Goal: Find specific page/section: Find specific page/section

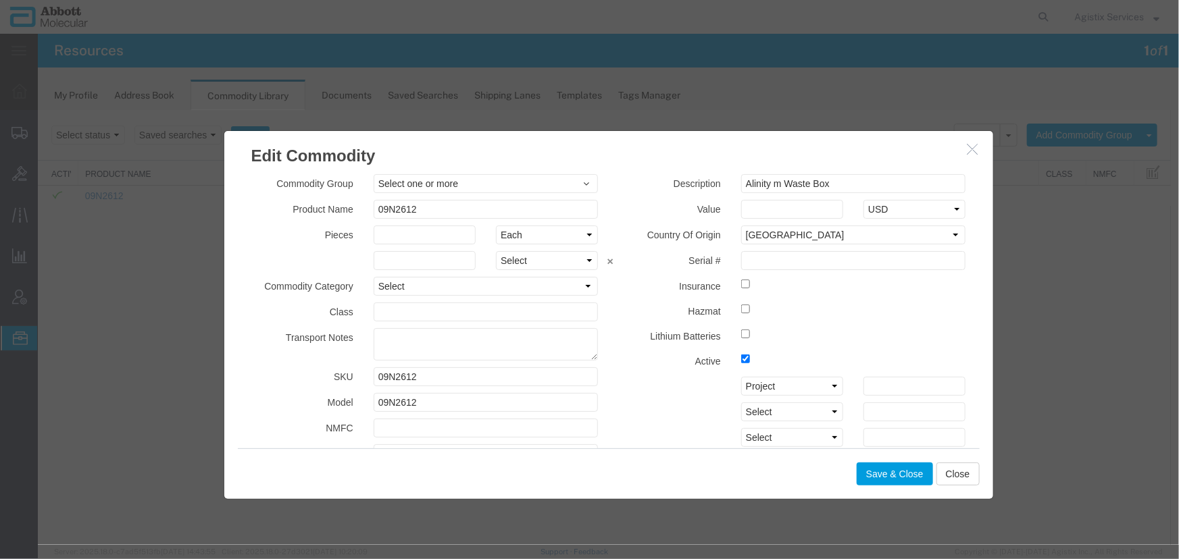
scroll to position [184, 0]
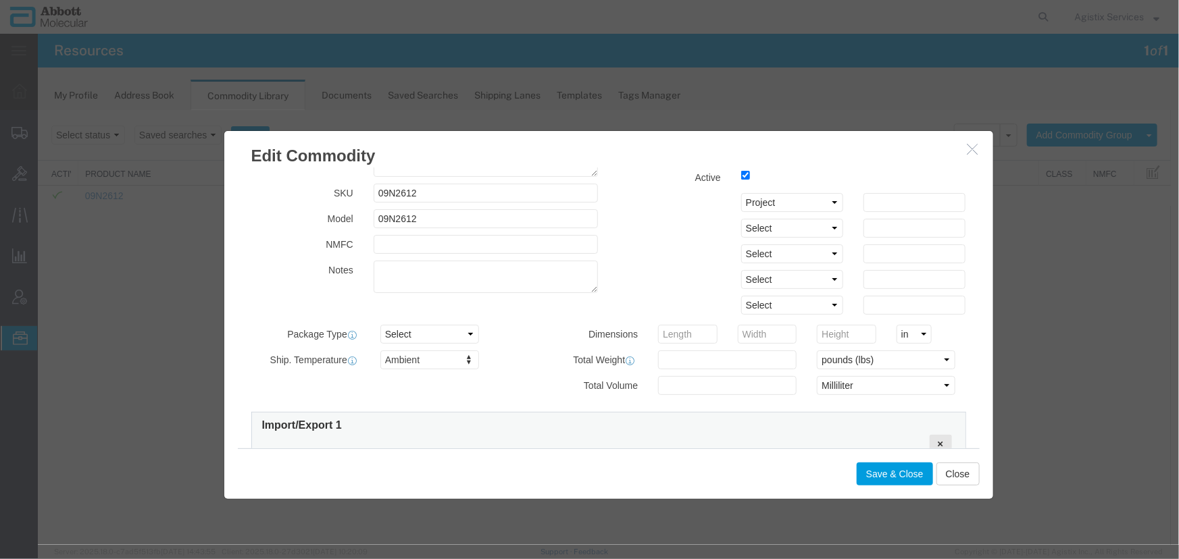
click at [967, 151] on icon "button" at bounding box center [972, 148] width 11 height 11
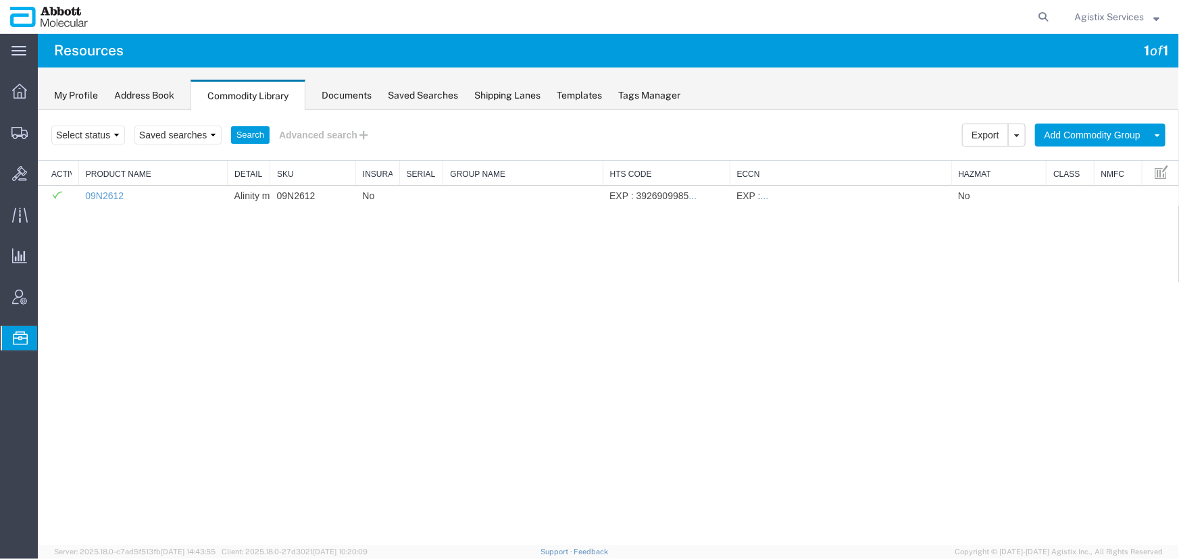
click at [1090, 16] on span "Agistix Services" at bounding box center [1109, 16] width 70 height 15
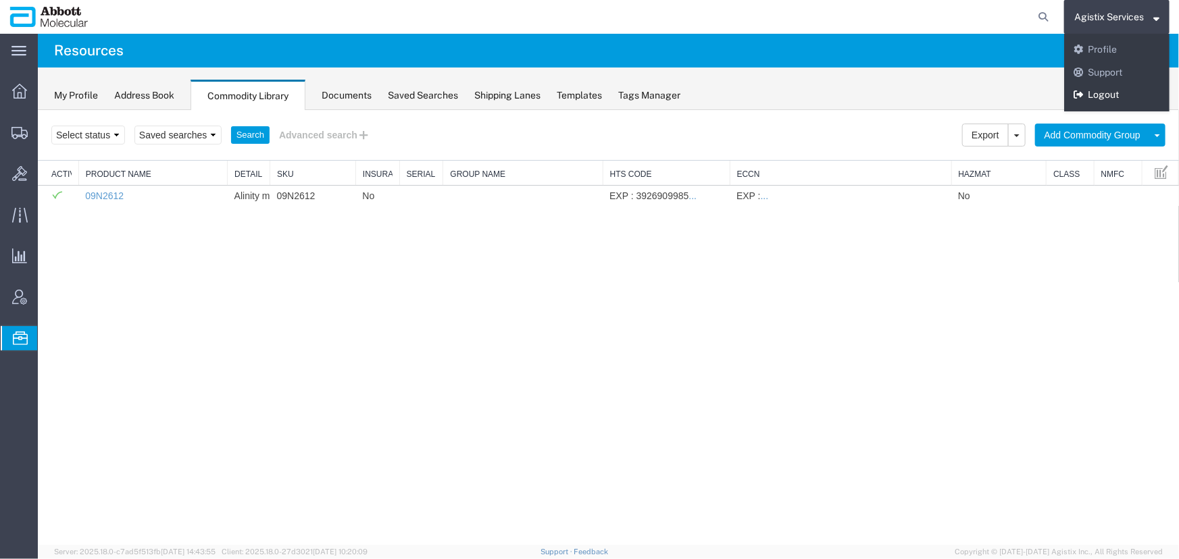
click at [1090, 96] on link "Logout" at bounding box center [1116, 95] width 105 height 23
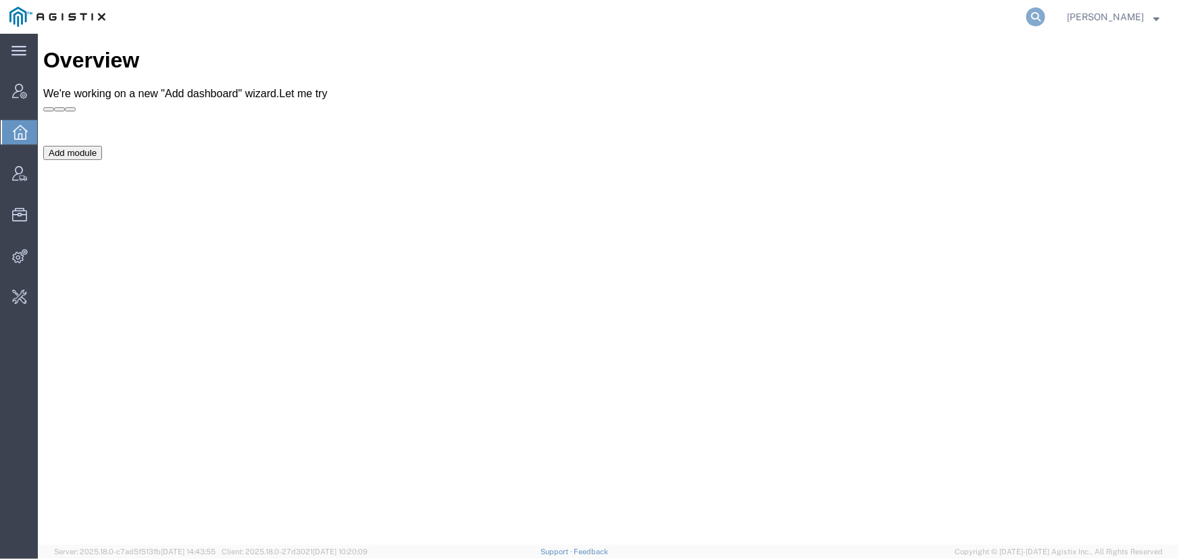
click at [1034, 22] on icon at bounding box center [1035, 16] width 19 height 19
type input "kuehne"
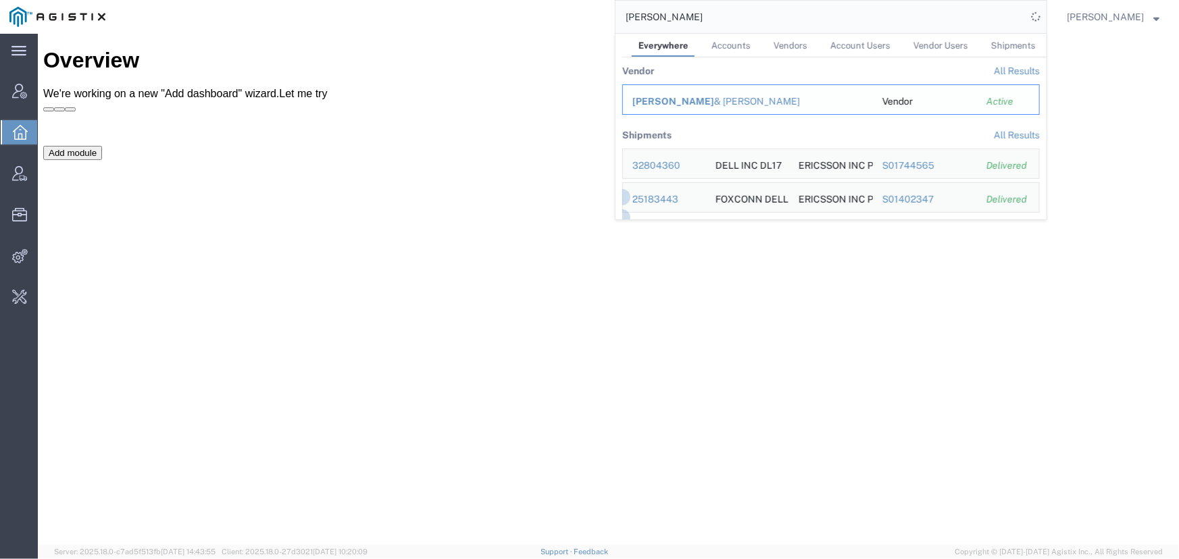
click at [666, 101] on span "Kuehne" at bounding box center [673, 101] width 82 height 11
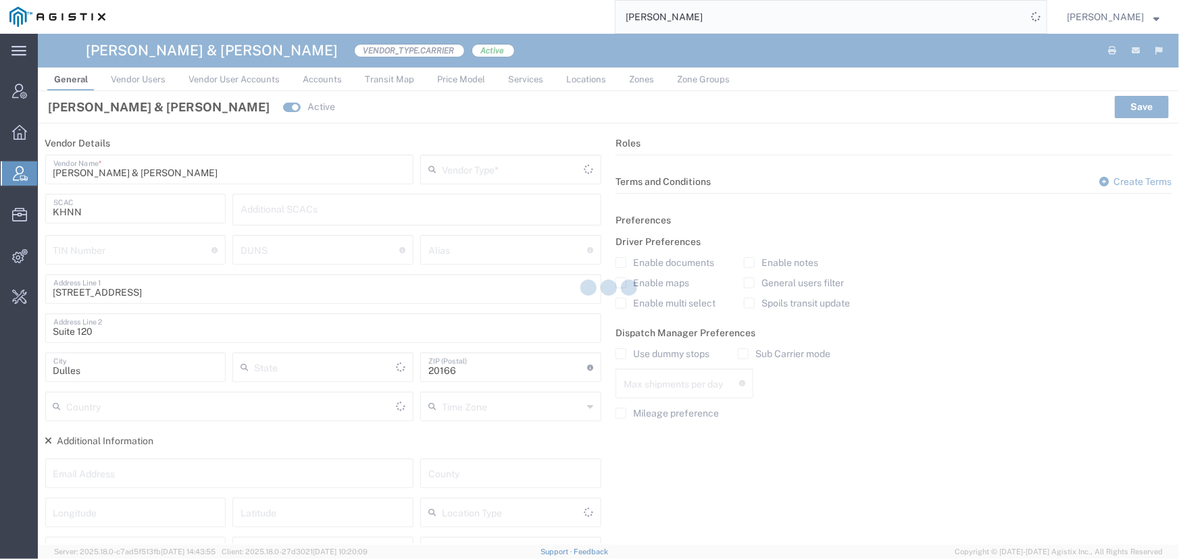
type input "Carrier"
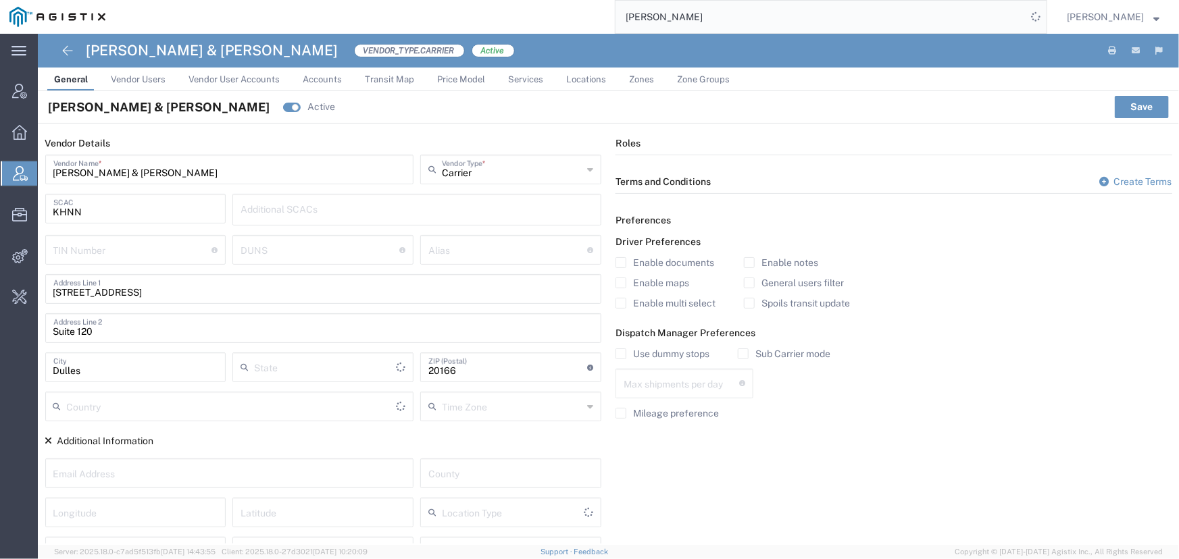
type input "Virginia"
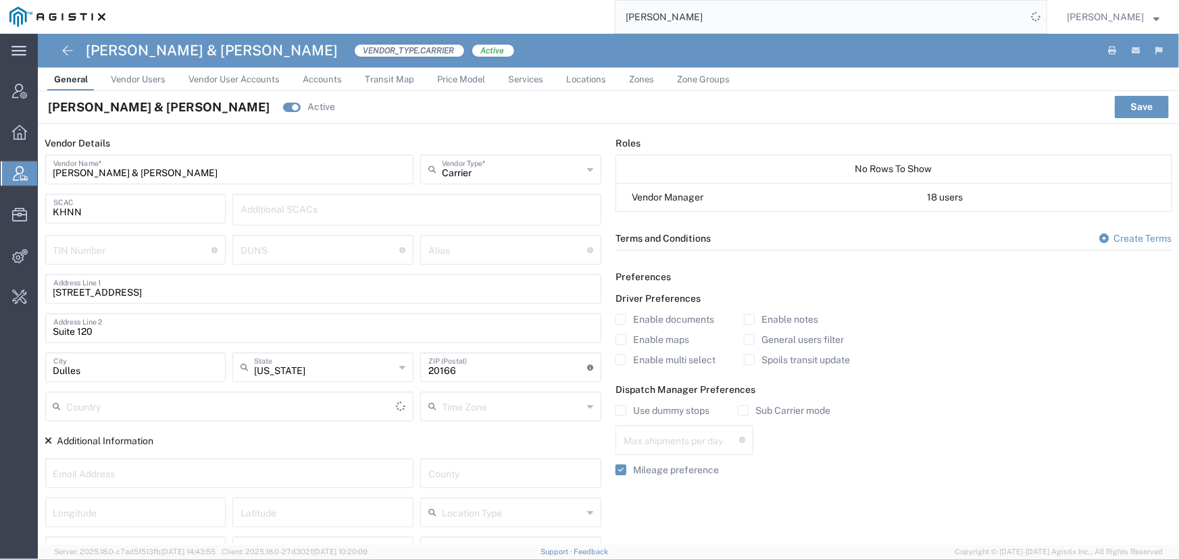
type input "[GEOGRAPHIC_DATA]"
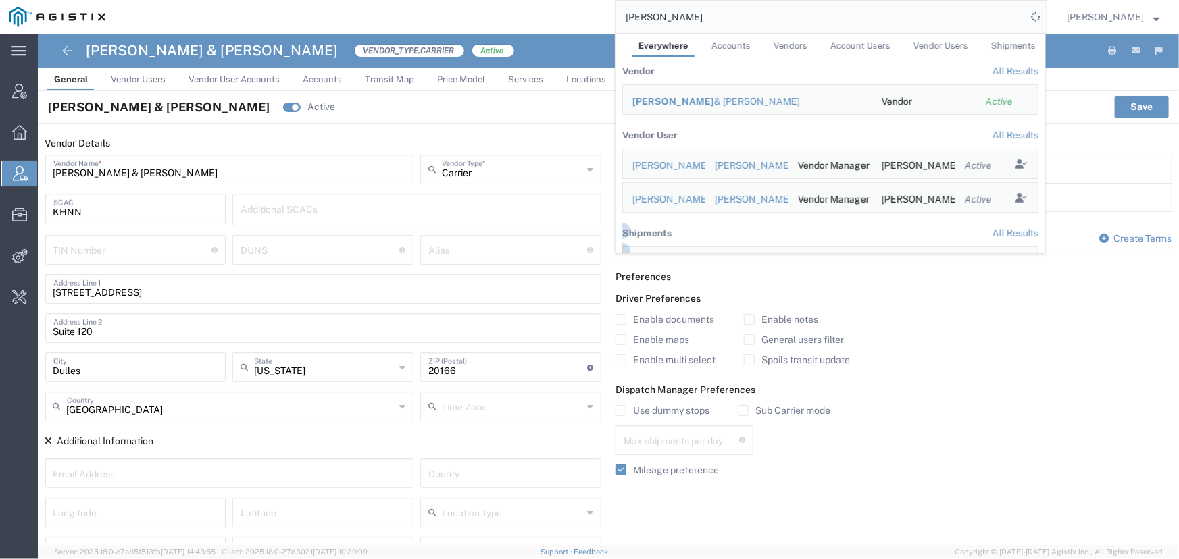
drag, startPoint x: 716, startPoint y: 22, endPoint x: 451, endPoint y: 15, distance: 264.9
click at [451, 15] on div "kuehne Everywhere Accounts Vendors Account Users Vendor Users Shipments Vendor …" at bounding box center [581, 17] width 932 height 34
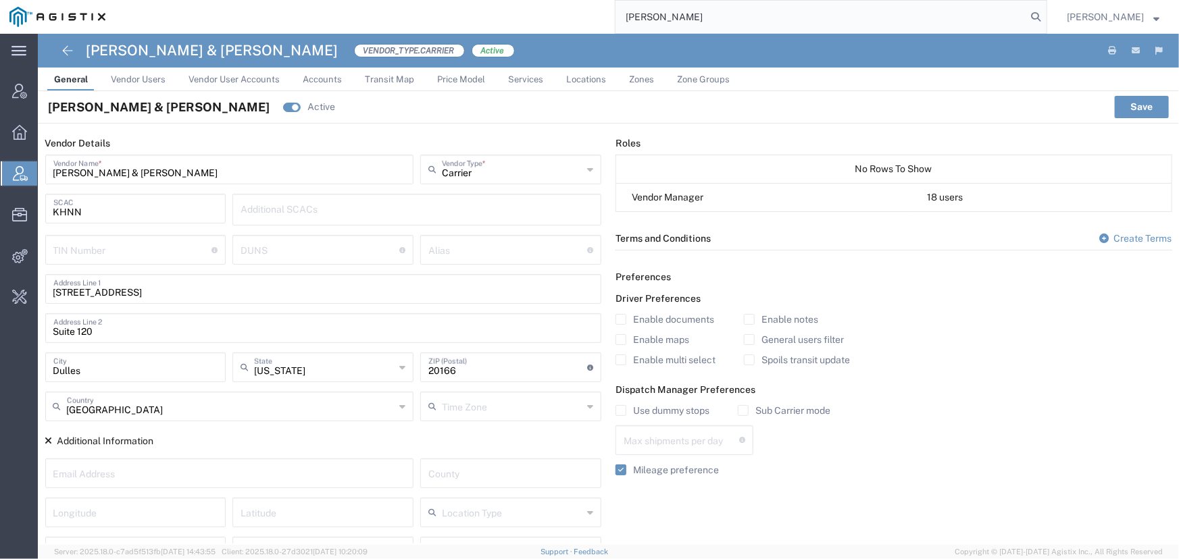
type input "abbott"
